Goal: Task Accomplishment & Management: Complete application form

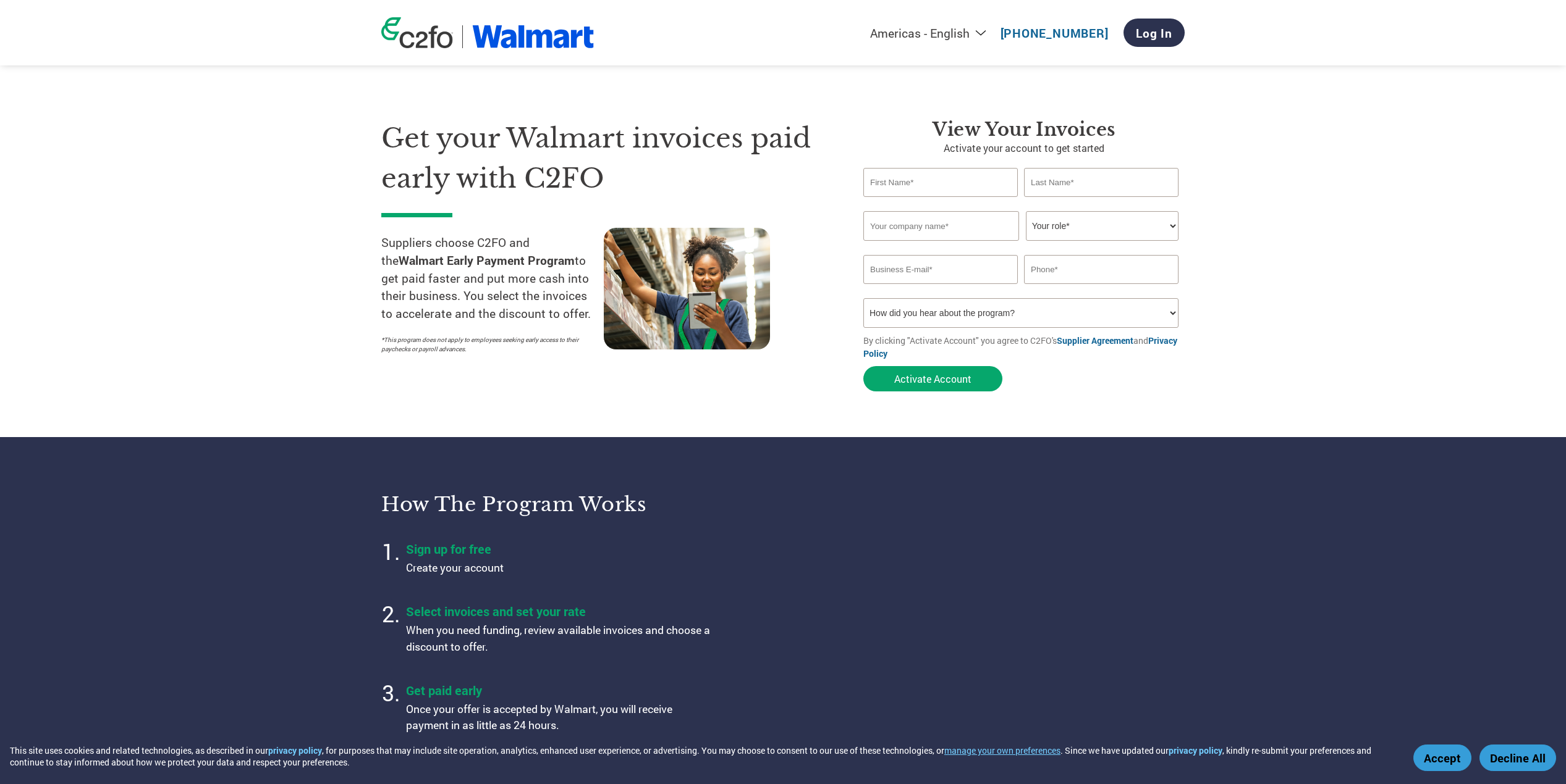
click at [972, 189] on input "text" at bounding box center [941, 183] width 155 height 29
type input "[PERSON_NAME][EMAIL_ADDRESS][DOMAIN_NAME]"
type input "[PHONE_NUMBER]"
type input "[PERSON_NAME]"
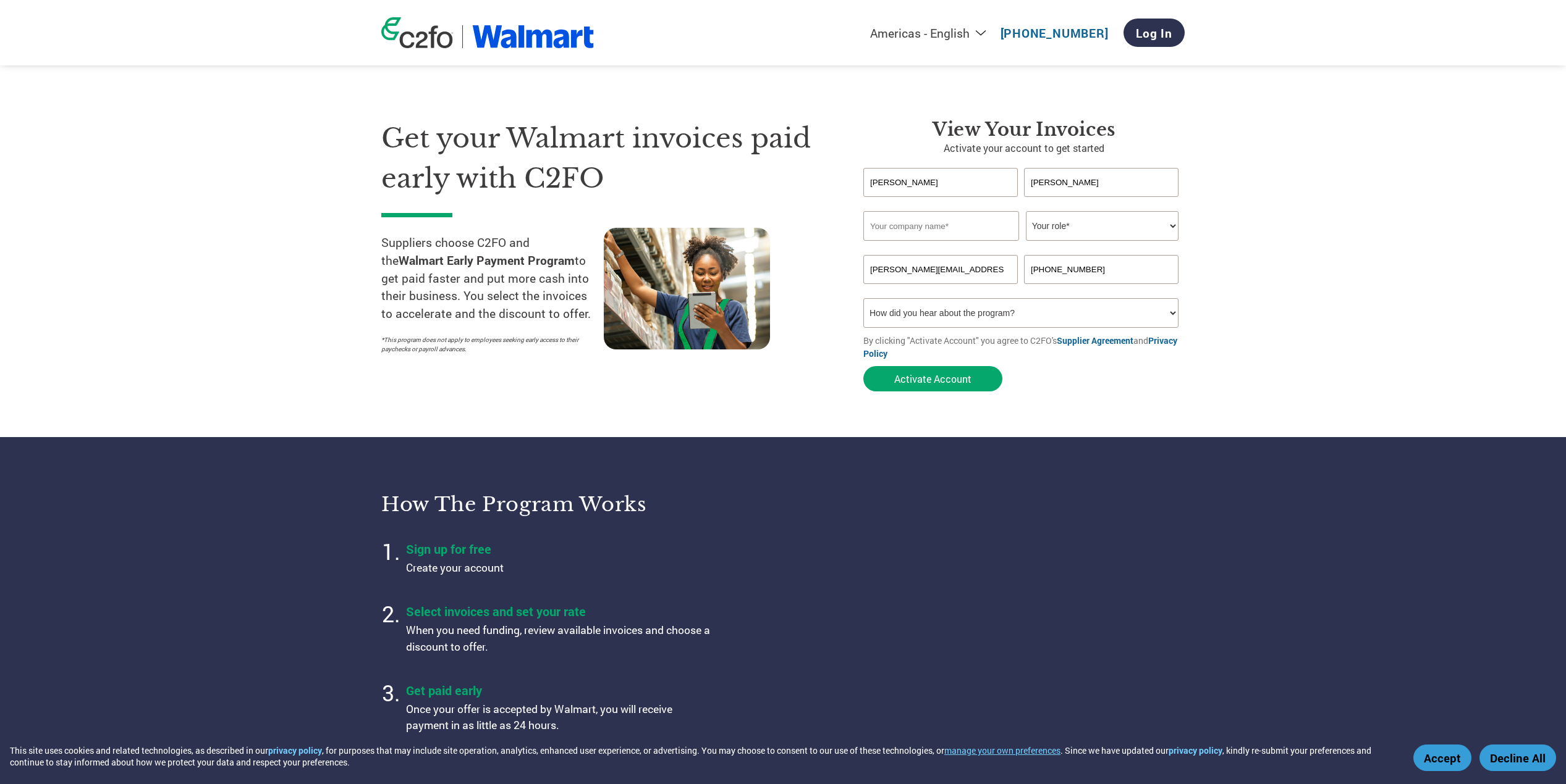
type input "[EMAIL_ADDRESS][DOMAIN_NAME]"
type input "6022910450"
click at [973, 226] on input "text" at bounding box center [941, 226] width 156 height 30
click at [945, 230] on input "Harbor Industries Holdings Inc" at bounding box center [941, 226] width 156 height 30
drag, startPoint x: 936, startPoint y: 225, endPoint x: 1002, endPoint y: 226, distance: 66.0
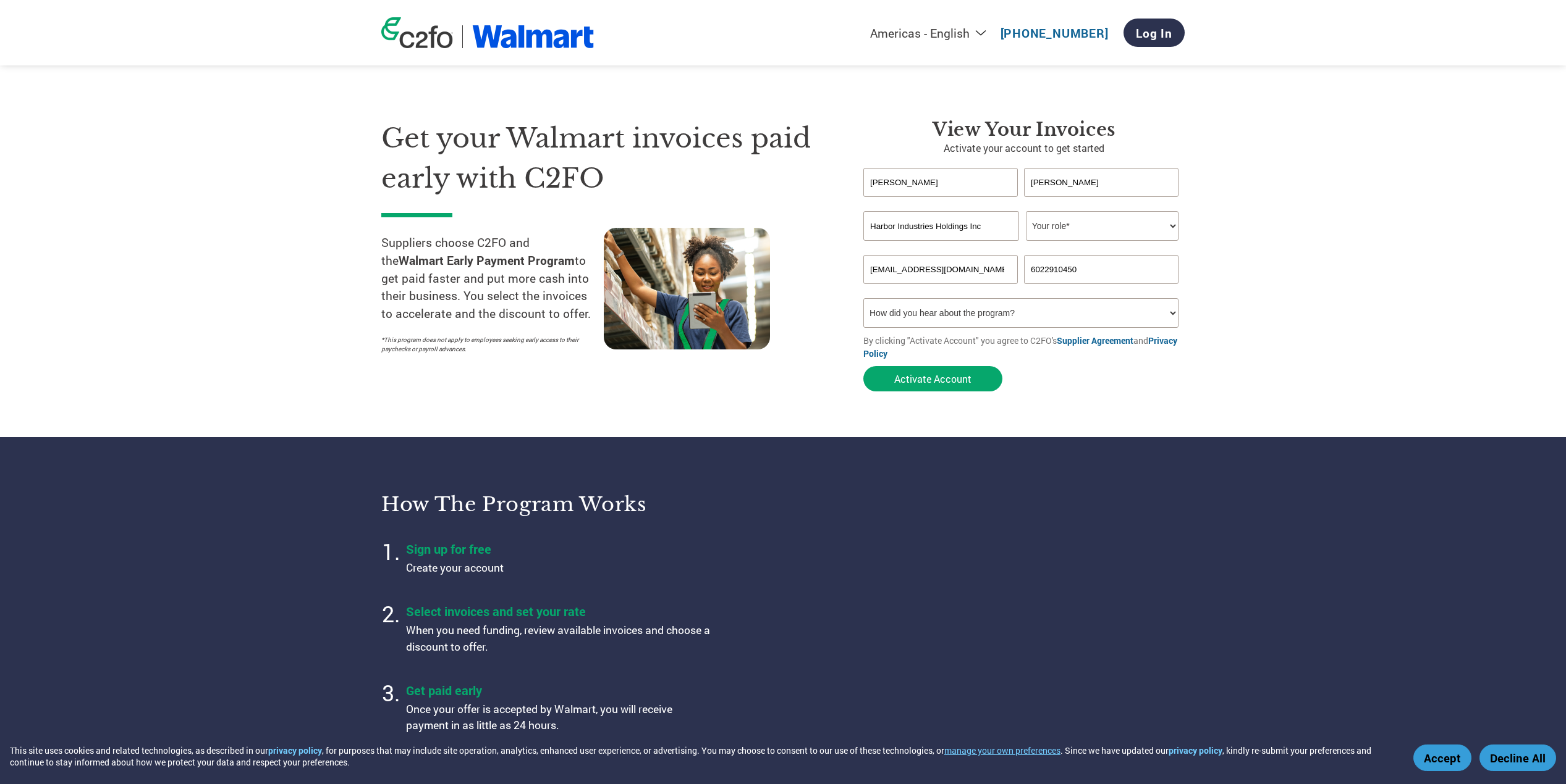
click at [1002, 226] on input "Harbor Industries Holdings Inc" at bounding box center [941, 226] width 156 height 30
type input "Harbor Industries Inc"
click at [1150, 218] on select "Your role* CFO Controller Credit Manager Finance Director Treasurer CEO Preside…" at bounding box center [1102, 226] width 153 height 30
select select "CONTROLLER"
click at [1025, 211] on select "Your role* CFO Controller Credit Manager Finance Director Treasurer CEO Preside…" at bounding box center [1102, 226] width 153 height 30
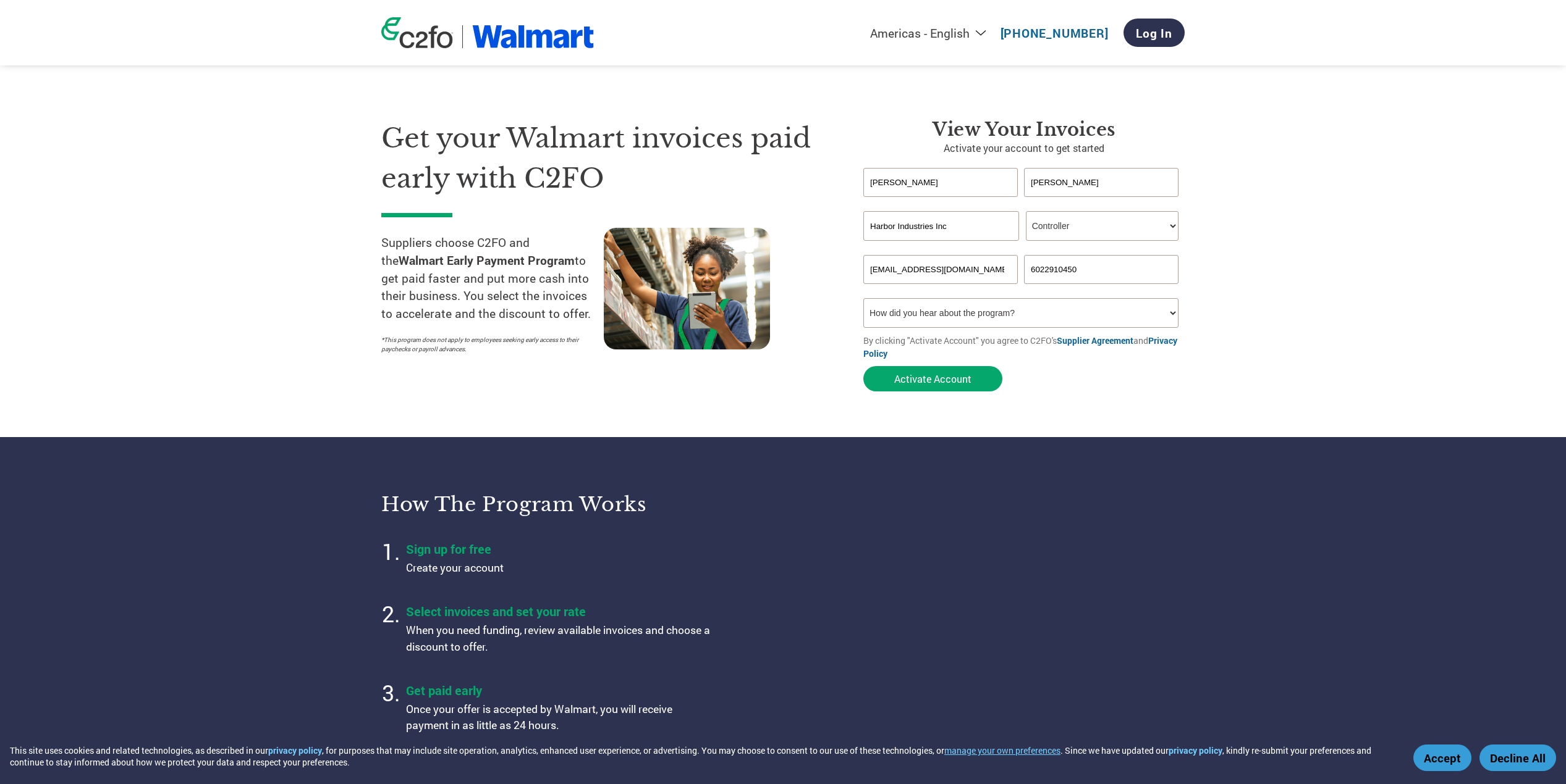
drag, startPoint x: 995, startPoint y: 277, endPoint x: 864, endPoint y: 270, distance: 131.2
click at [864, 270] on input "[EMAIL_ADDRESS][DOMAIN_NAME]" at bounding box center [941, 270] width 155 height 29
type input "[PERSON_NAME][EMAIL_ADDRESS][DOMAIN_NAME]"
click at [998, 317] on select "How did you hear about the program? Received a letter Email Social Media Online…" at bounding box center [1021, 313] width 315 height 30
select select "Other"
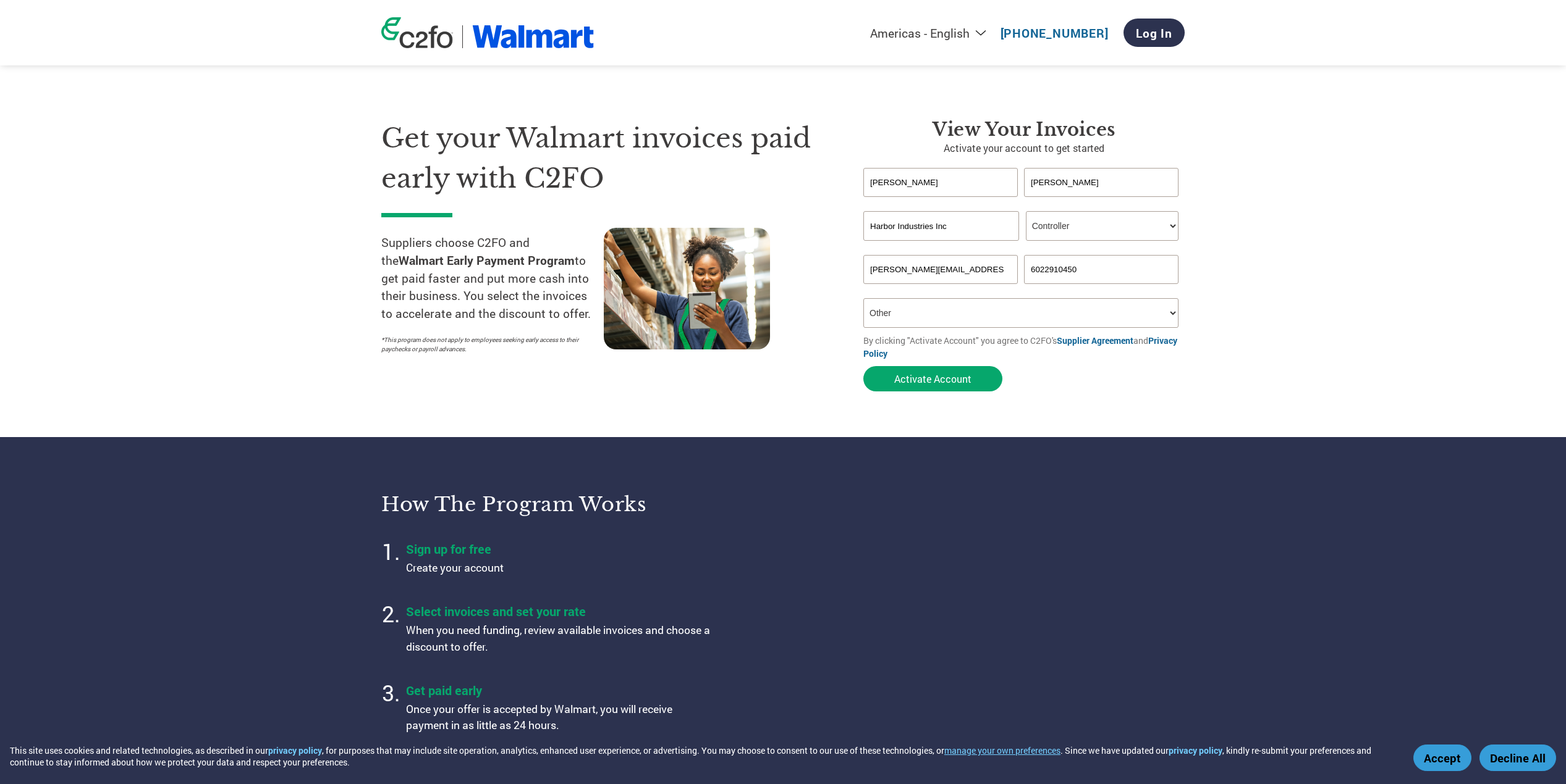
click at [864, 298] on select "How did you hear about the program? Received a letter Email Social Media Online…" at bounding box center [1021, 313] width 315 height 30
click at [952, 379] on button "Activate Account" at bounding box center [933, 379] width 139 height 25
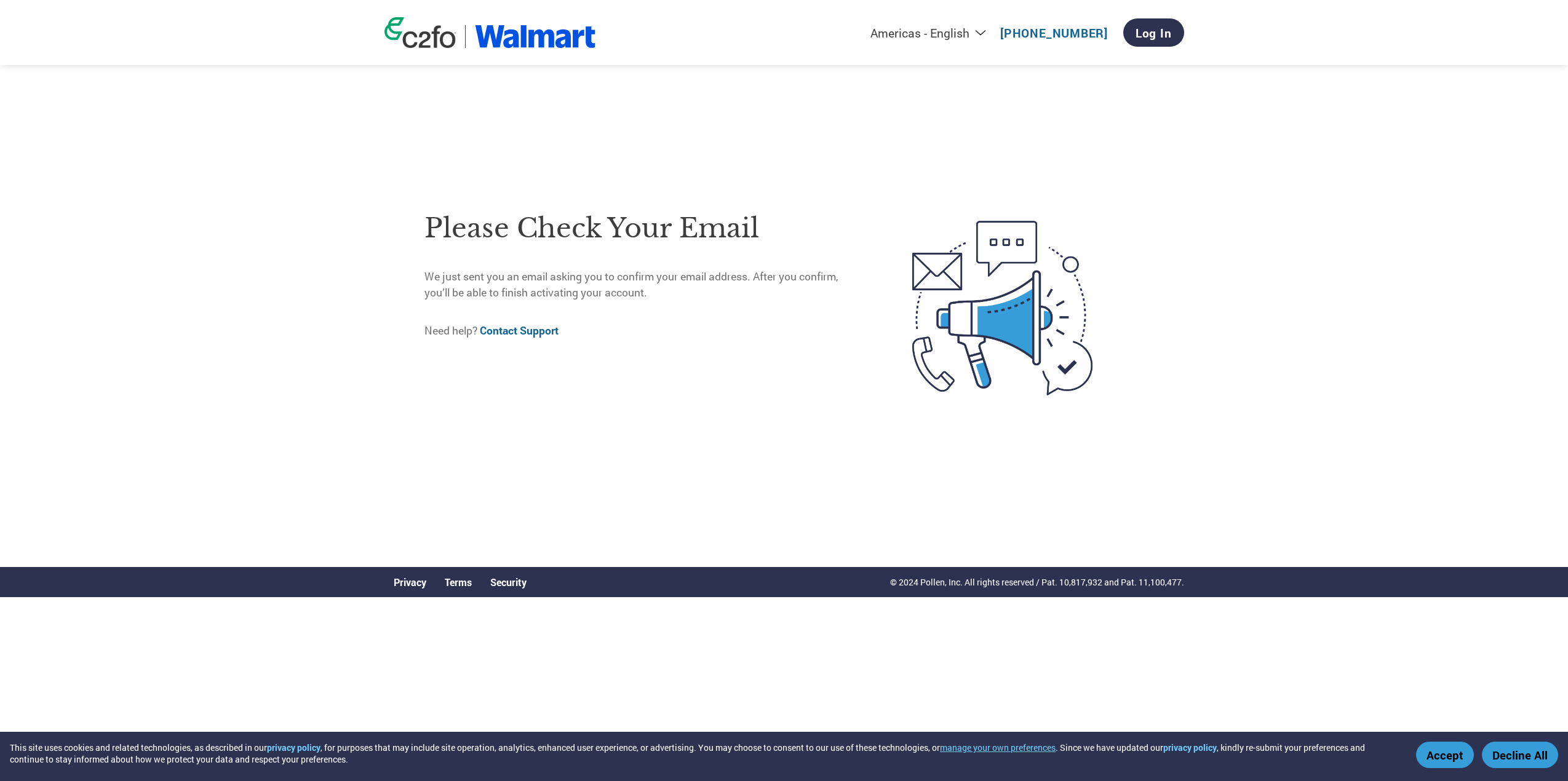
click at [1444, 758] on button "Accept" at bounding box center [1444, 755] width 58 height 27
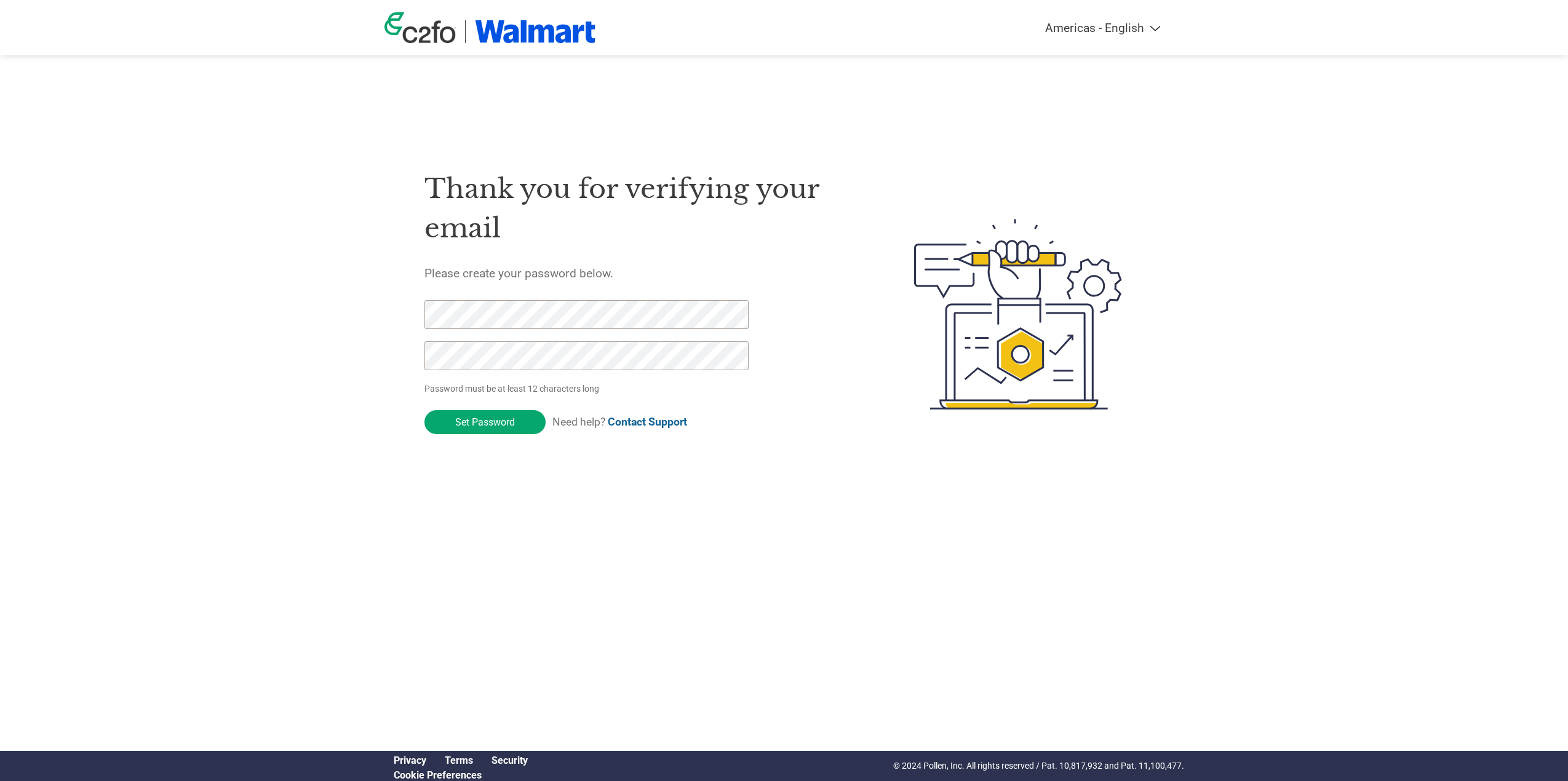
click at [413, 304] on div "Thank you for verifying your email Please create your password below. Password …" at bounding box center [784, 314] width 800 height 326
click at [482, 424] on input "Set Password" at bounding box center [484, 422] width 121 height 24
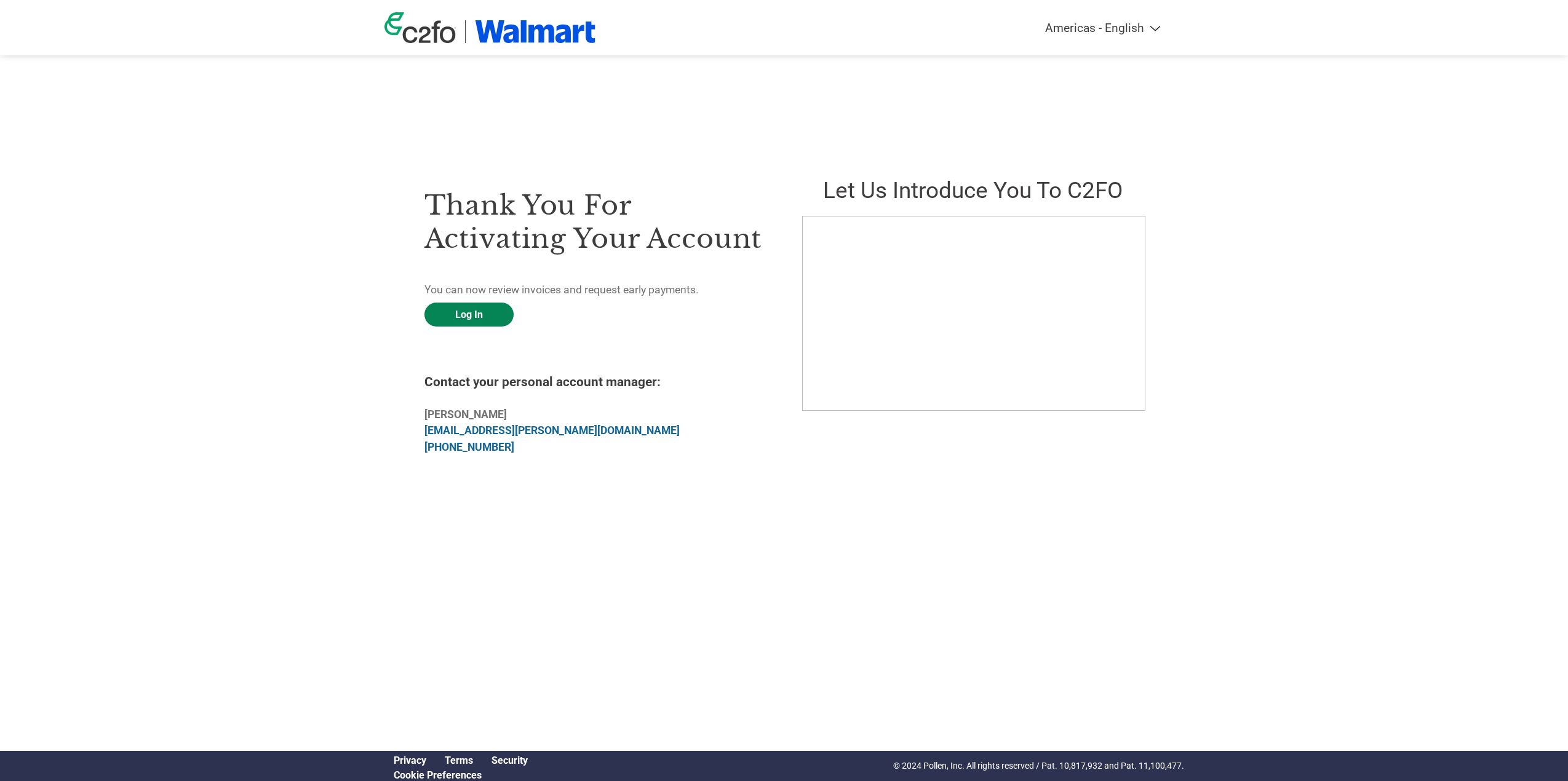
click at [467, 313] on link "Log In" at bounding box center [469, 314] width 90 height 24
